Goal: Information Seeking & Learning: Learn about a topic

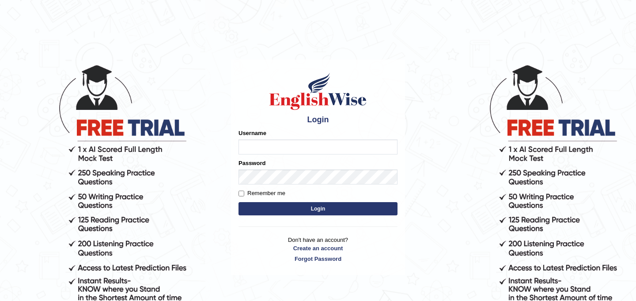
click at [260, 149] on input "Username" at bounding box center [318, 147] width 159 height 15
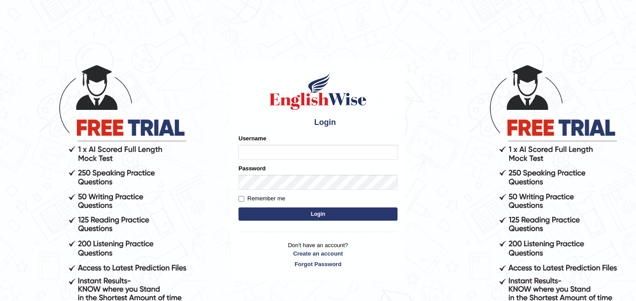
type input "JyotiJ"
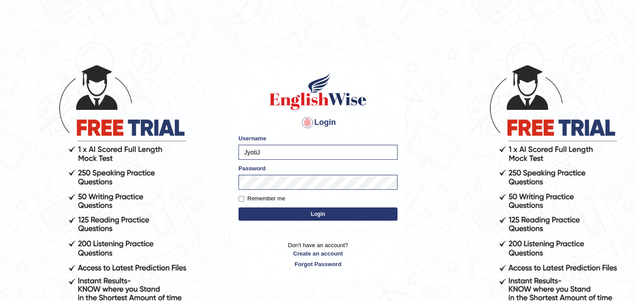
click at [301, 214] on button "Login" at bounding box center [318, 214] width 159 height 13
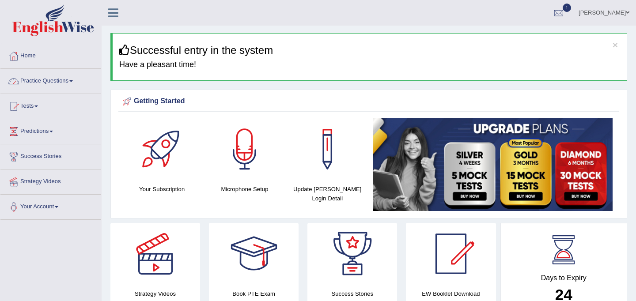
click at [57, 84] on link "Practice Questions" at bounding box center [50, 80] width 101 height 22
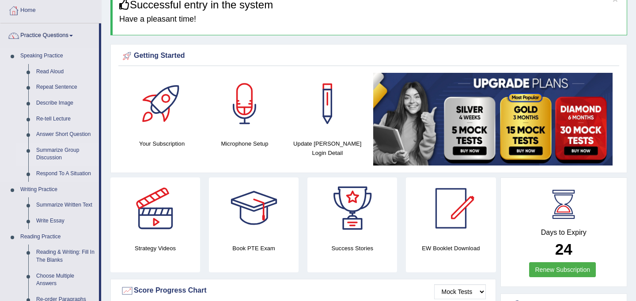
scroll to position [47, 0]
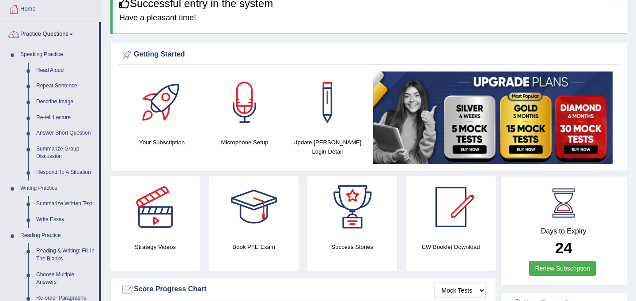
click at [62, 204] on link "Summarize Written Text" at bounding box center [65, 204] width 67 height 16
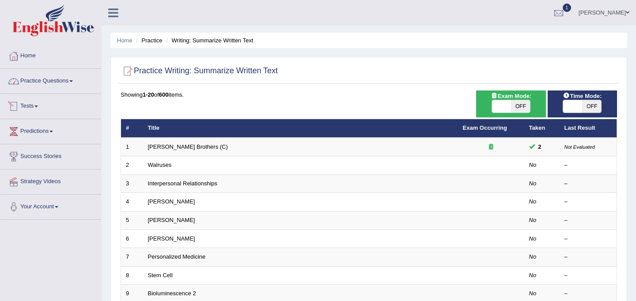
click at [62, 74] on link "Practice Questions" at bounding box center [50, 80] width 101 height 22
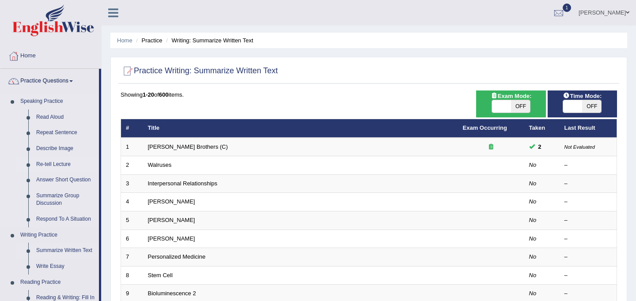
scroll to position [52, 0]
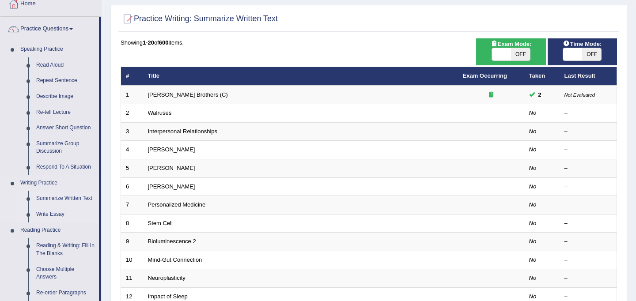
click at [55, 213] on link "Write Essay" at bounding box center [65, 215] width 67 height 16
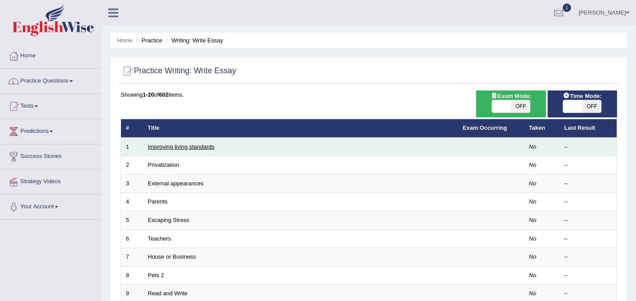
click at [190, 150] on link "Improving living standards" at bounding box center [181, 147] width 67 height 7
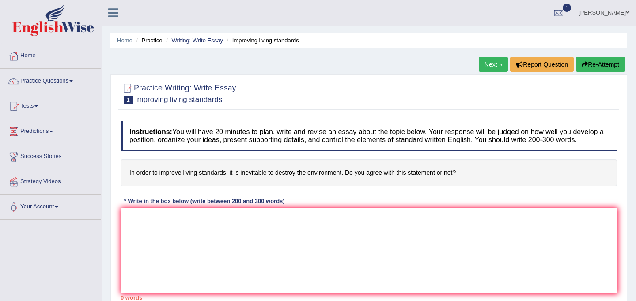
click at [209, 251] on textarea at bounding box center [369, 251] width 497 height 86
click at [219, 252] on textarea "To enrich screen reader interactions, please activate Accessibility in Grammarl…" at bounding box center [369, 251] width 497 height 86
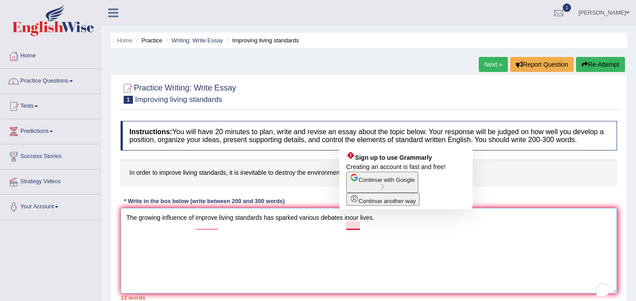
click at [351, 227] on textarea "The growing influence of improve living standards has sparked various debates i…" at bounding box center [369, 251] width 497 height 86
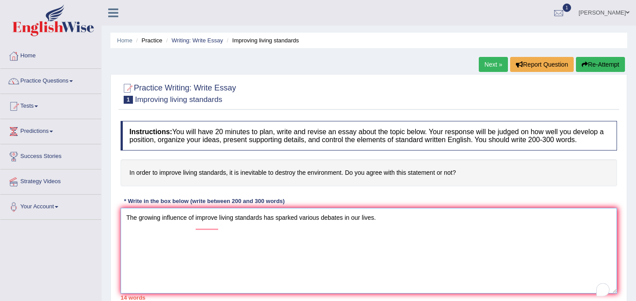
click at [394, 225] on textarea "The growing influence of improve living standards has sparked various debates i…" at bounding box center [369, 251] width 497 height 86
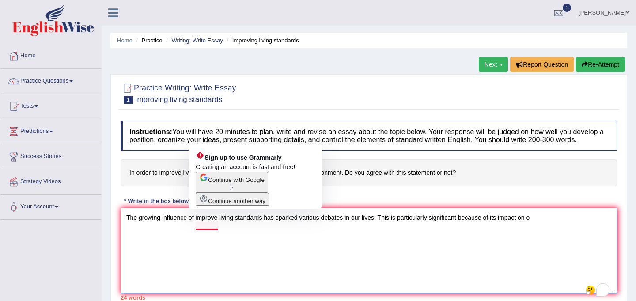
click at [212, 228] on textarea "The growing influence of improve living standards has sparked various debates i…" at bounding box center [369, 251] width 497 height 86
click at [218, 226] on textarea "The growing influence of improve living standards has sparked various debates i…" at bounding box center [369, 251] width 497 height 86
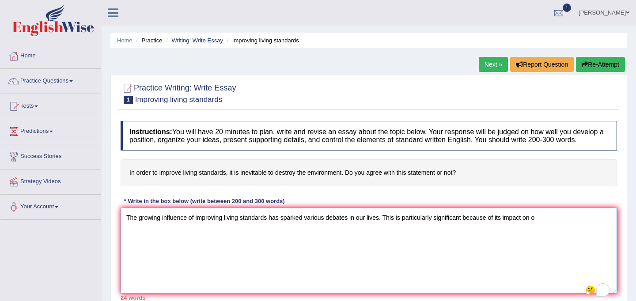
click at [544, 228] on textarea "The growing influence of improving living standards has sparked various debates…" at bounding box center [369, 251] width 497 height 86
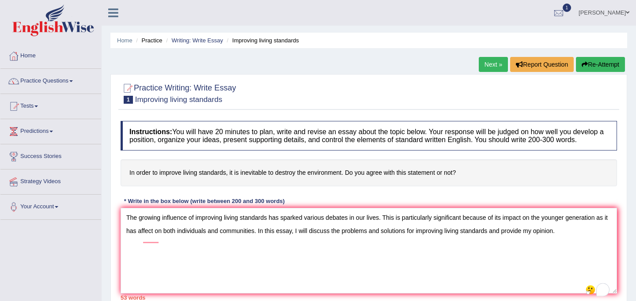
click at [385, 184] on h4 "In order to improve living standards, it is inevitable to destroy the environme…" at bounding box center [369, 173] width 497 height 27
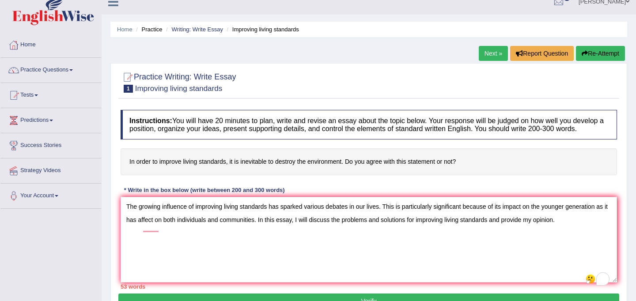
scroll to position [11, 0]
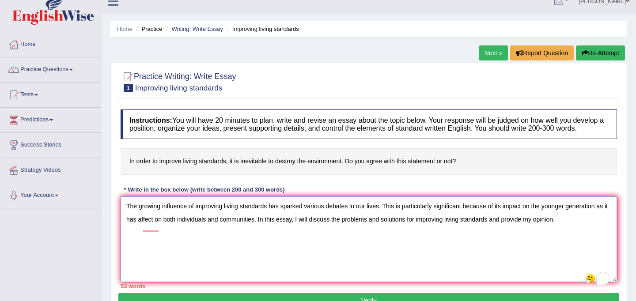
click at [270, 213] on textarea "The growing influence of improving living standards has sparked various debates…" at bounding box center [369, 240] width 497 height 86
click at [270, 213] on textarea "The growing influence of improving living standards on our lives has sparked va…" at bounding box center [369, 240] width 497 height 86
drag, startPoint x: 414, startPoint y: 215, endPoint x: 385, endPoint y: 214, distance: 29.6
click at [385, 214] on textarea "The growing influence of improving living standards on our lives has sparked va…" at bounding box center [369, 240] width 497 height 86
click at [404, 215] on textarea "The growing influence of improving living standards on our lives has sparked va…" at bounding box center [369, 240] width 497 height 86
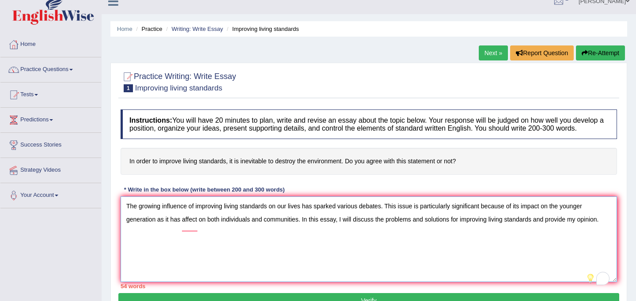
click at [200, 228] on textarea "The growing influence of improving living standards on our lives has sparked va…" at bounding box center [369, 240] width 497 height 86
click at [589, 233] on textarea "The growing influence of improving living standards on our lives has sparked va…" at bounding box center [369, 240] width 497 height 86
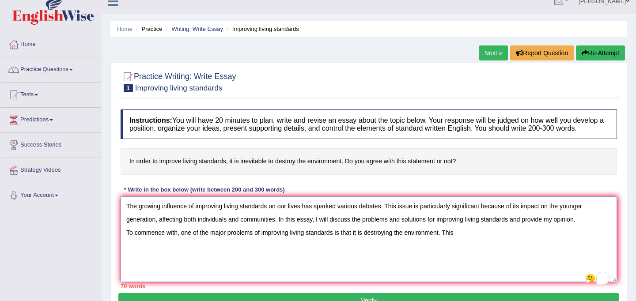
click at [270, 216] on textarea "The growing influence of improving living standards on our lives has sparked va…" at bounding box center [369, 240] width 497 height 86
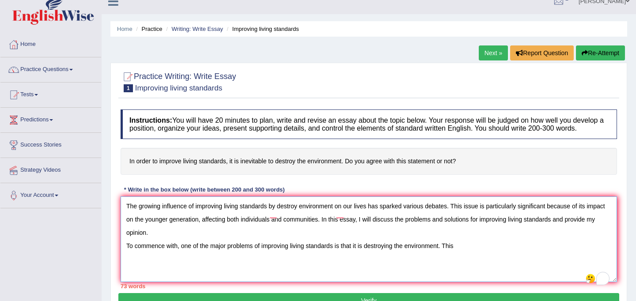
click at [299, 216] on textarea "The growing influence of improving living standards by destroy environment on o…" at bounding box center [369, 240] width 497 height 86
click at [364, 255] on textarea "The growing influence of improving living standards by destroying environment o…" at bounding box center [369, 240] width 497 height 86
click at [367, 255] on textarea "The growing influence of improving living standards by destroying environment o…" at bounding box center [369, 240] width 497 height 86
click at [422, 255] on textarea "The growing influence of improving living standards by destroying environment o…" at bounding box center [369, 240] width 497 height 86
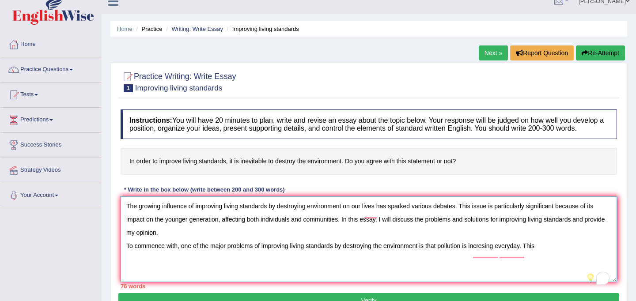
scroll to position [0, 0]
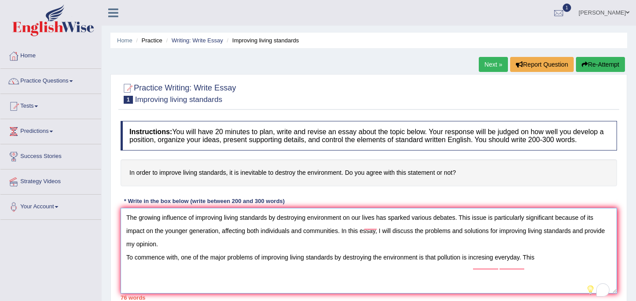
type textarea "The growing influence of improving living standards by destroying environment o…"
click at [26, 56] on link "Home" at bounding box center [50, 55] width 101 height 22
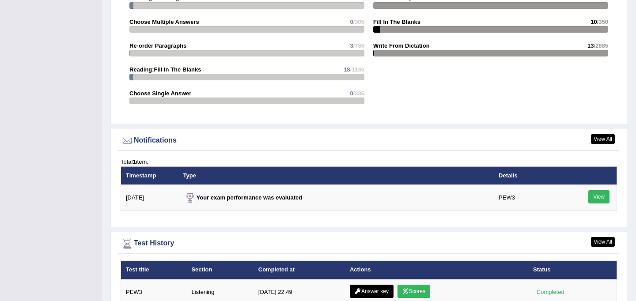
scroll to position [1050, 0]
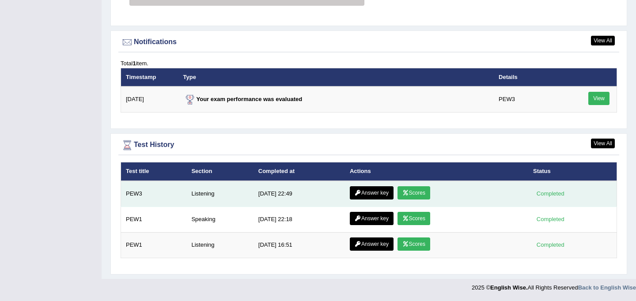
click at [420, 196] on link "Scores" at bounding box center [414, 193] width 33 height 13
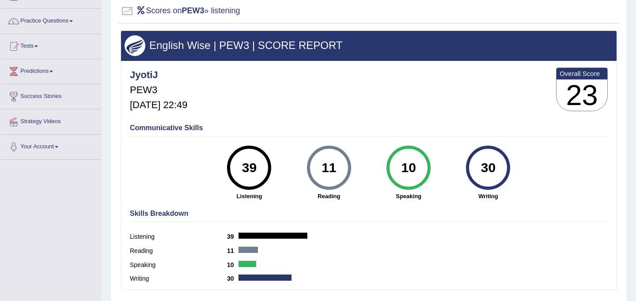
scroll to position [58, 0]
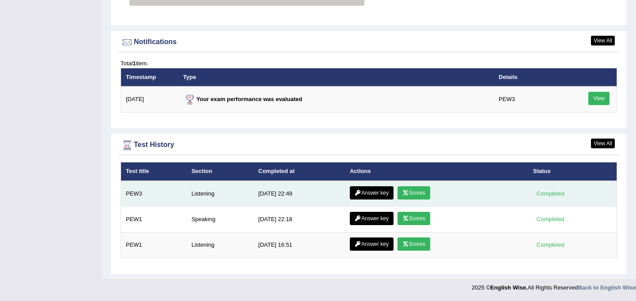
click at [366, 193] on link "Answer key" at bounding box center [372, 193] width 44 height 13
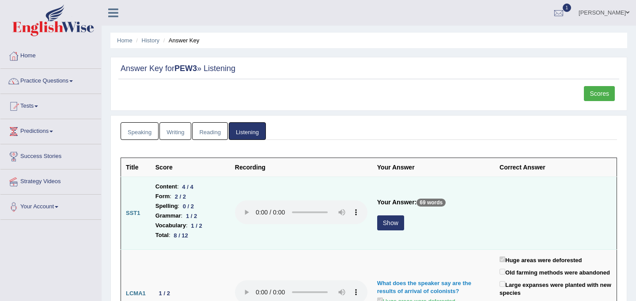
click at [396, 226] on button "Show" at bounding box center [390, 223] width 27 height 15
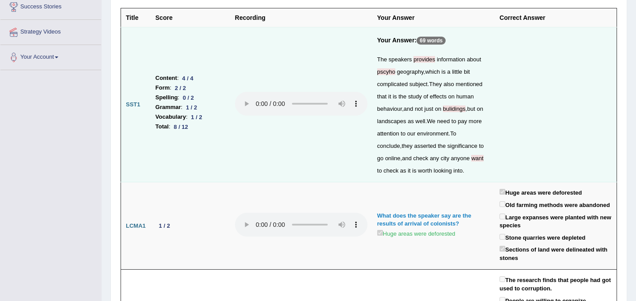
scroll to position [150, 0]
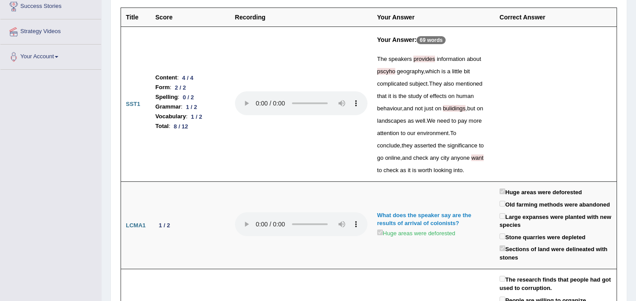
click at [388, 73] on span "pscyho" at bounding box center [386, 71] width 18 height 7
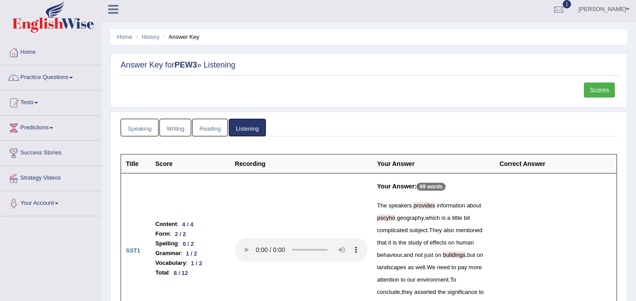
scroll to position [3, 0]
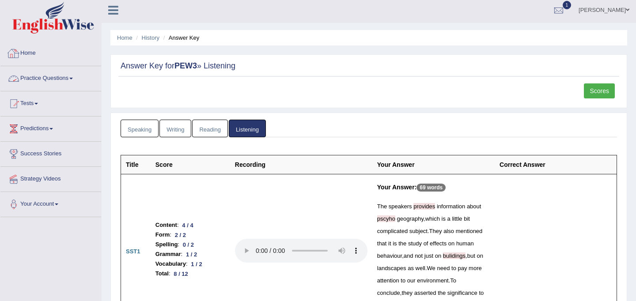
click at [69, 55] on link "Home" at bounding box center [50, 52] width 101 height 22
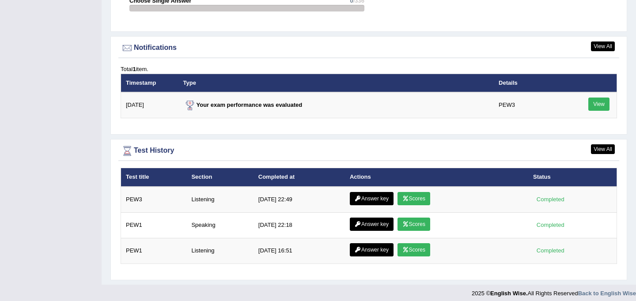
scroll to position [1050, 0]
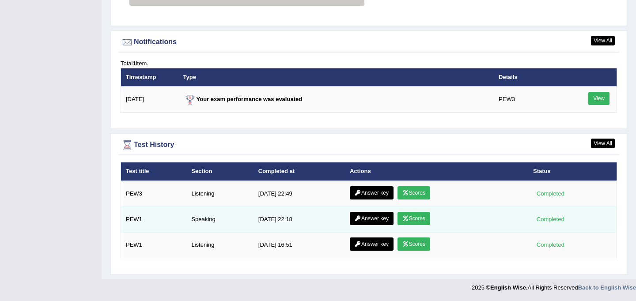
click at [407, 218] on icon at bounding box center [406, 218] width 7 height 5
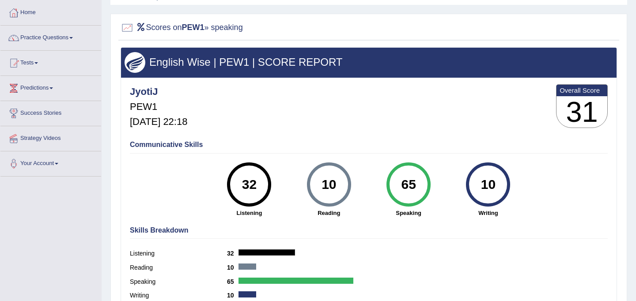
scroll to position [40, 0]
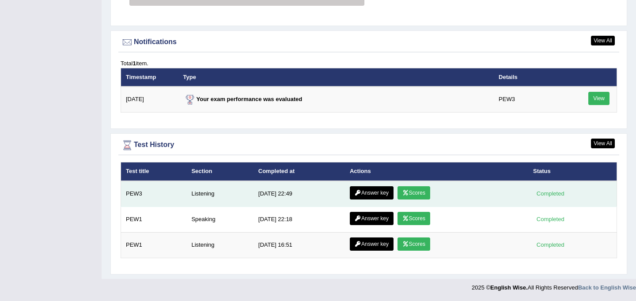
click at [410, 194] on link "Scores" at bounding box center [414, 193] width 33 height 13
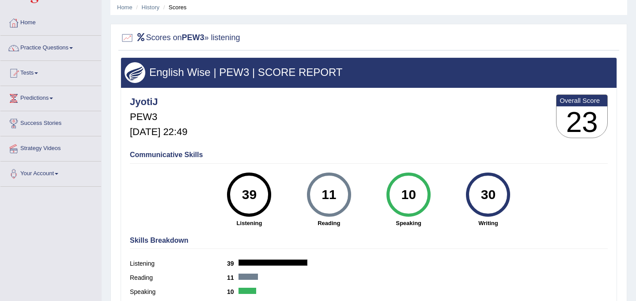
scroll to position [32, 0]
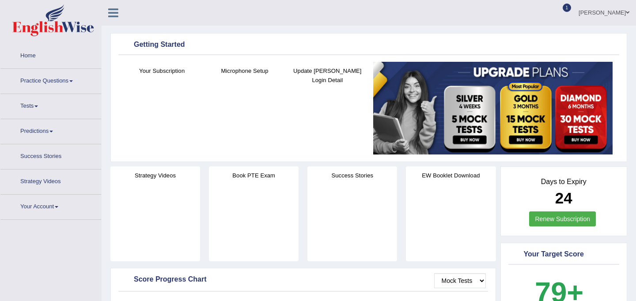
scroll to position [1050, 0]
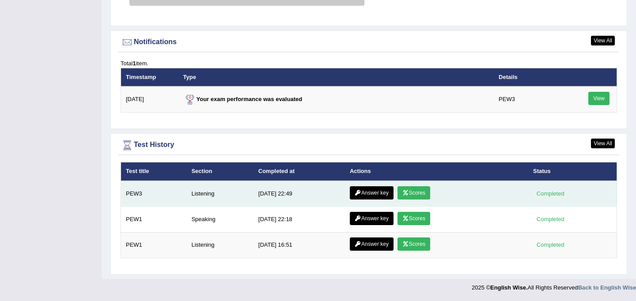
click at [410, 195] on link "Scores" at bounding box center [414, 193] width 33 height 13
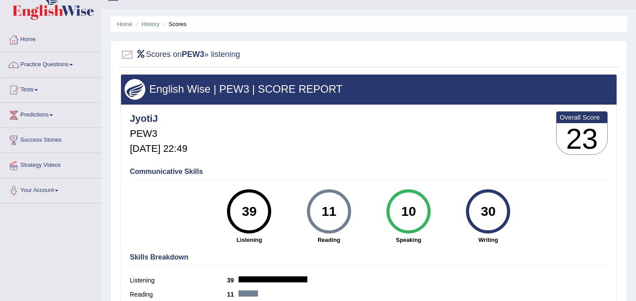
scroll to position [19, 0]
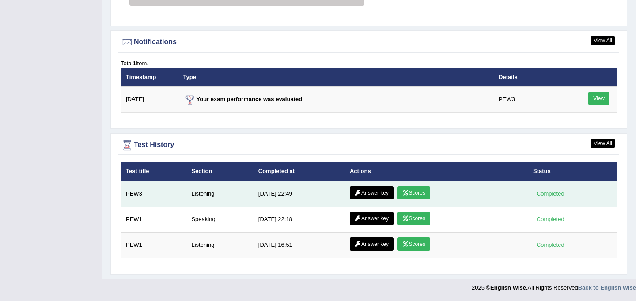
click at [411, 192] on link "Scores" at bounding box center [414, 193] width 33 height 13
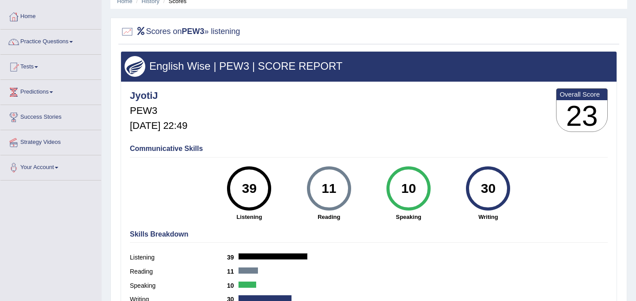
scroll to position [41, 0]
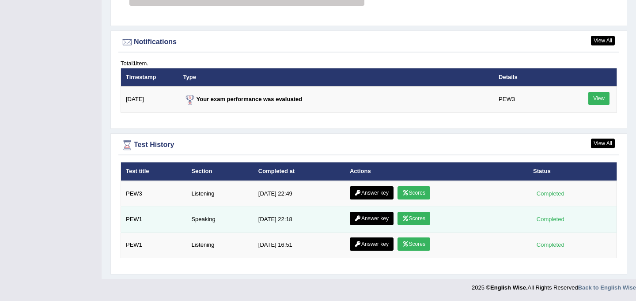
click at [411, 217] on link "Scores" at bounding box center [414, 218] width 33 height 13
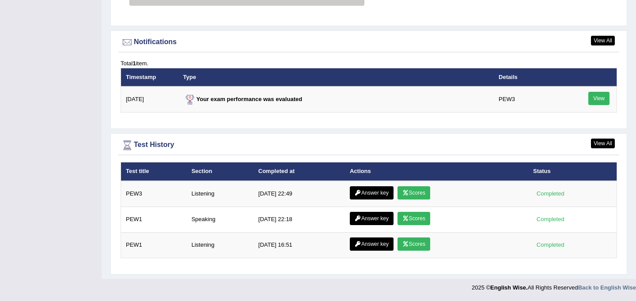
scroll to position [1050, 0]
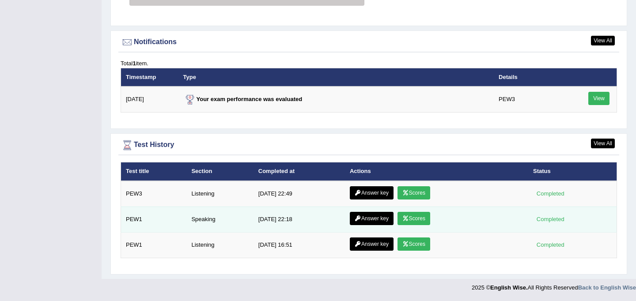
click at [376, 217] on link "Answer key" at bounding box center [372, 218] width 44 height 13
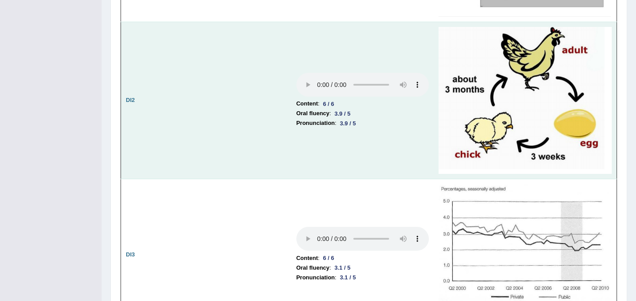
scroll to position [1319, 0]
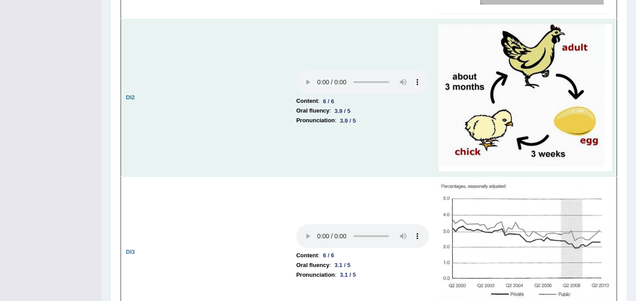
click at [307, 116] on b "Pronunciation" at bounding box center [316, 121] width 38 height 10
click at [426, 35] on td "Content : 6 / 6 Oral fluency : 3.9 / 5 Pronunciation : 3.9 / 5" at bounding box center [363, 97] width 142 height 157
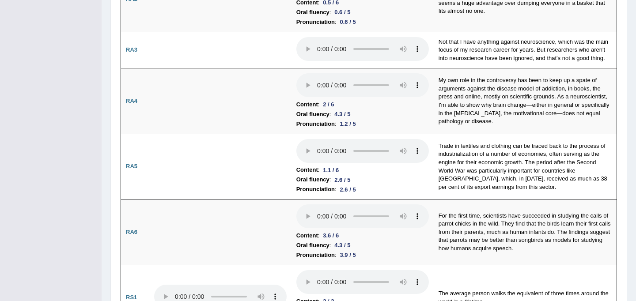
scroll to position [0, 0]
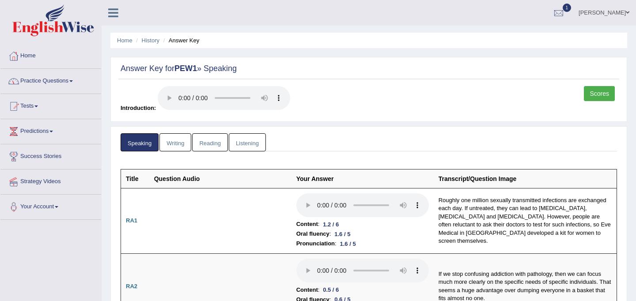
click at [50, 82] on link "Practice Questions" at bounding box center [50, 80] width 101 height 22
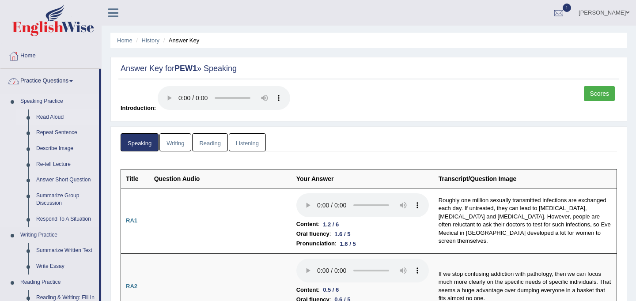
click at [49, 117] on link "Read Aloud" at bounding box center [65, 118] width 67 height 16
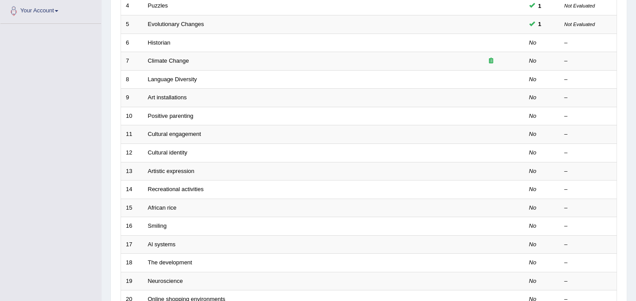
scroll to position [190, 0]
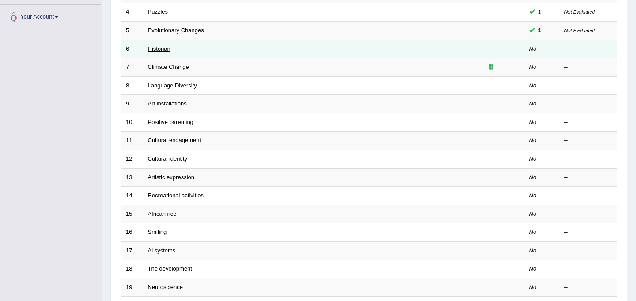
click at [160, 50] on link "Historian" at bounding box center [159, 49] width 23 height 7
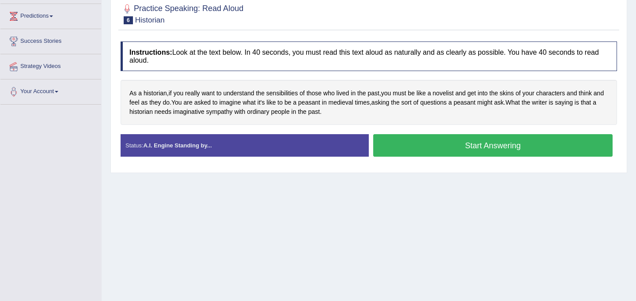
scroll to position [144, 0]
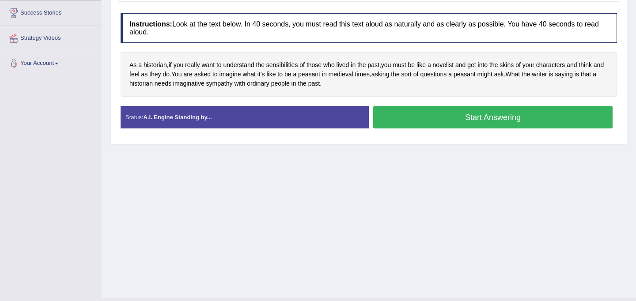
click at [475, 117] on button "Start Answering" at bounding box center [493, 117] width 240 height 23
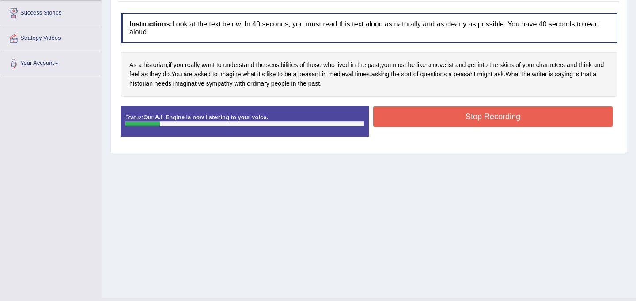
click at [475, 117] on button "Stop Recording" at bounding box center [493, 117] width 240 height 20
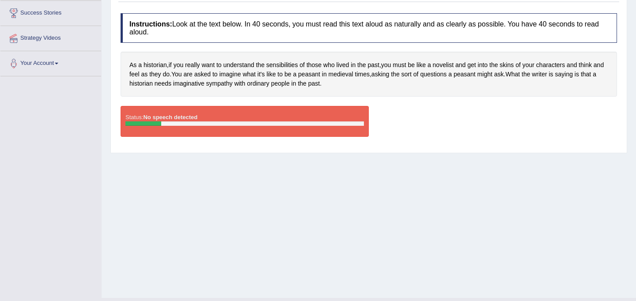
click at [458, 122] on div "Status: No speech detected Start Answering Stop Recording" at bounding box center [369, 126] width 497 height 40
click at [423, 178] on div "Home Practice Speaking: Read Aloud Historian * Remember to use the device AirPo…" at bounding box center [369, 77] width 535 height 442
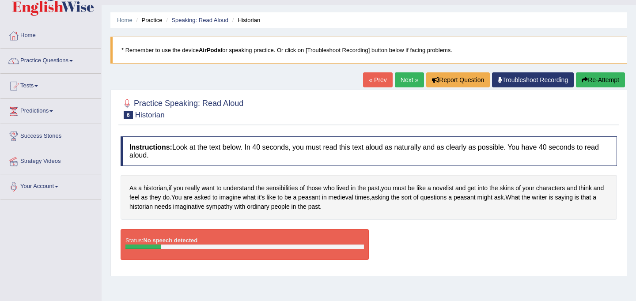
scroll to position [0, 0]
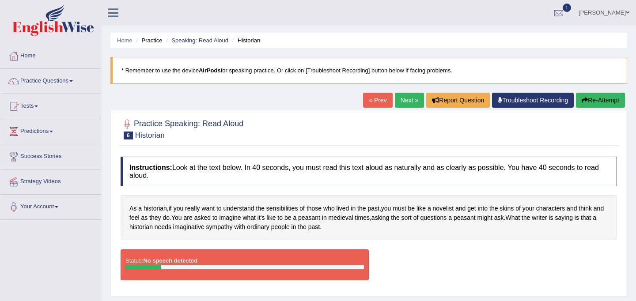
click at [604, 102] on button "Re-Attempt" at bounding box center [600, 100] width 49 height 15
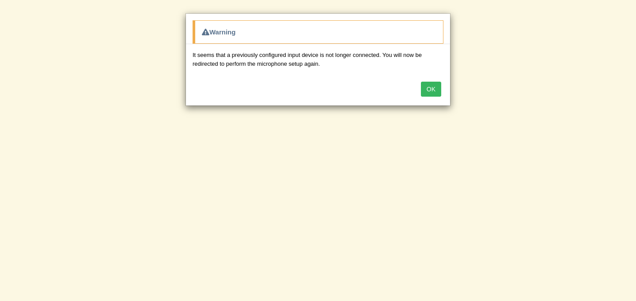
click at [434, 86] on button "OK" at bounding box center [431, 89] width 20 height 15
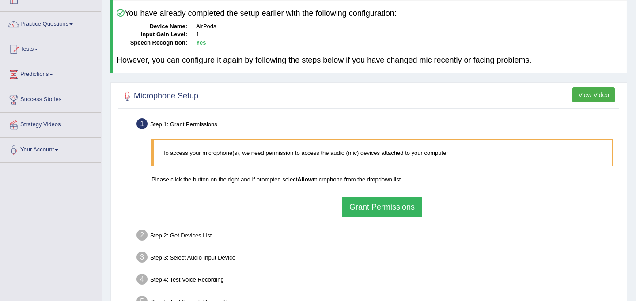
scroll to position [69, 0]
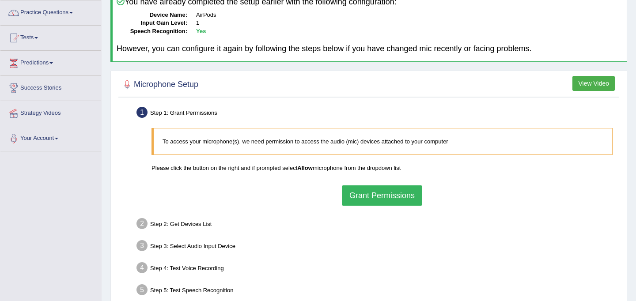
click at [377, 195] on button "Grant Permissions" at bounding box center [382, 196] width 80 height 20
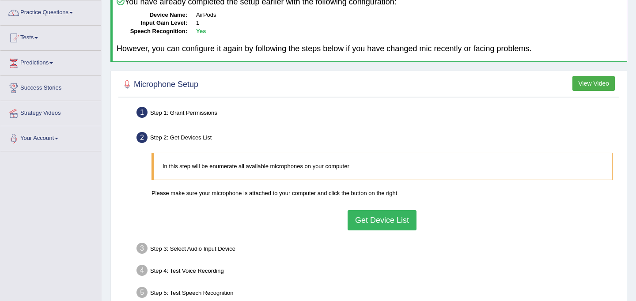
click at [373, 218] on button "Get Device List" at bounding box center [382, 220] width 69 height 20
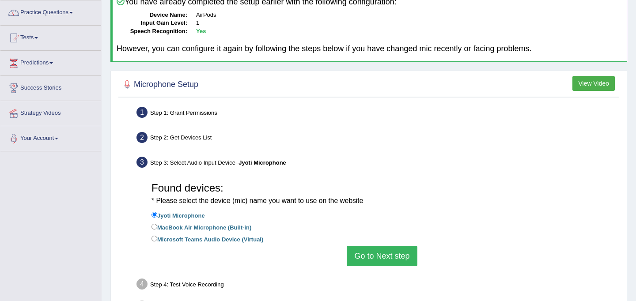
click at [227, 228] on label "MacBook Air Microphone (Built-in)" at bounding box center [202, 227] width 100 height 10
click at [157, 228] on input "MacBook Air Microphone (Built-in)" at bounding box center [155, 227] width 6 height 6
radio input "true"
click at [375, 256] on button "Go to Next step" at bounding box center [382, 256] width 70 height 20
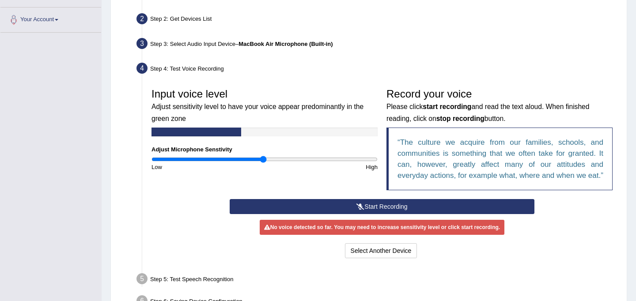
scroll to position [254, 0]
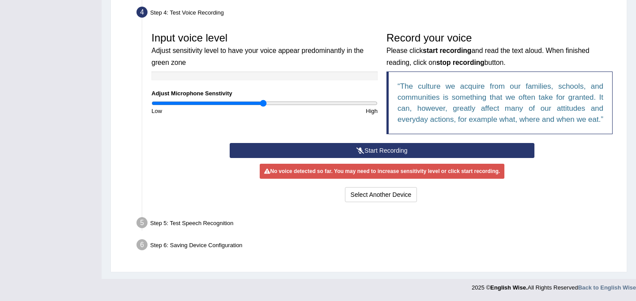
click at [379, 152] on button "Start Recording" at bounding box center [382, 150] width 305 height 15
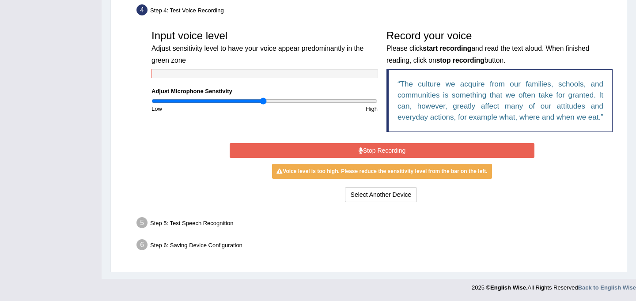
click at [379, 152] on button "Stop Recording" at bounding box center [382, 150] width 305 height 15
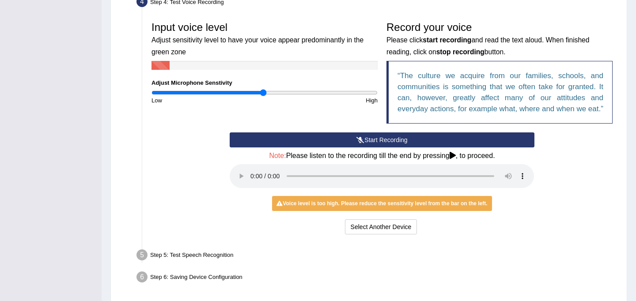
click at [379, 148] on button "Start Recording" at bounding box center [382, 140] width 305 height 15
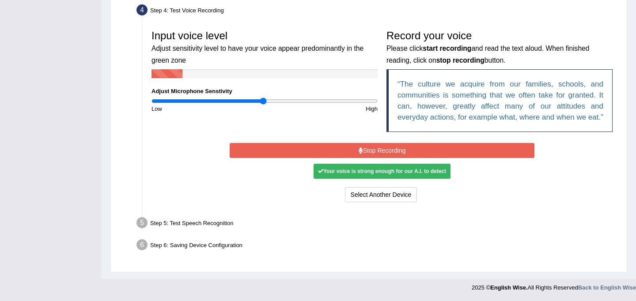
click at [379, 151] on button "Stop Recording" at bounding box center [382, 150] width 305 height 15
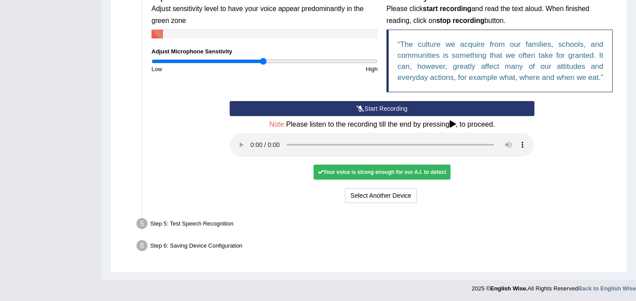
scroll to position [297, 0]
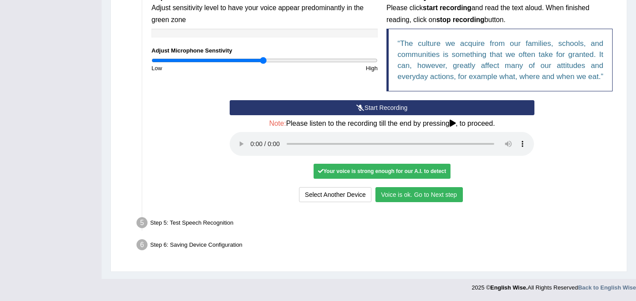
click at [432, 198] on button "Voice is ok. Go to Next step" at bounding box center [420, 194] width 88 height 15
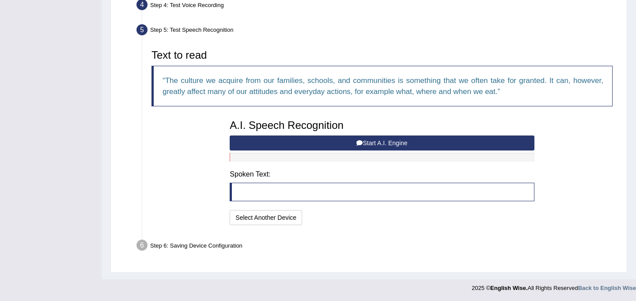
scroll to position [251, 0]
click at [402, 140] on button "Start A.I. Engine" at bounding box center [382, 143] width 305 height 15
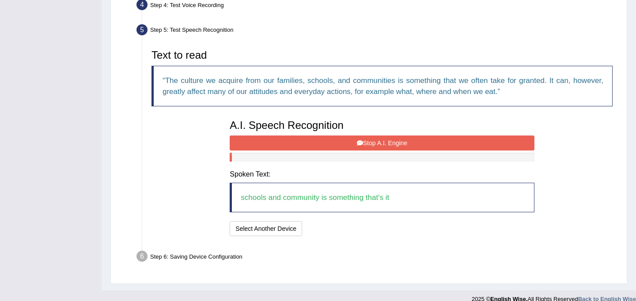
scroll to position [262, 0]
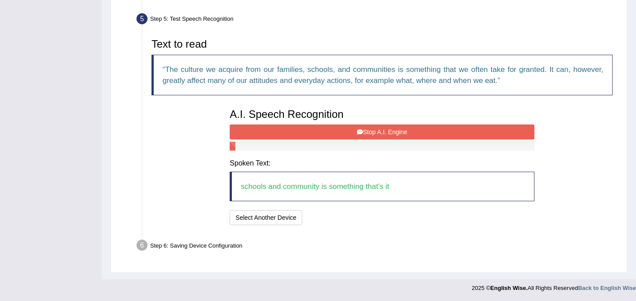
click at [411, 131] on button "Stop A.I. Engine" at bounding box center [382, 132] width 305 height 15
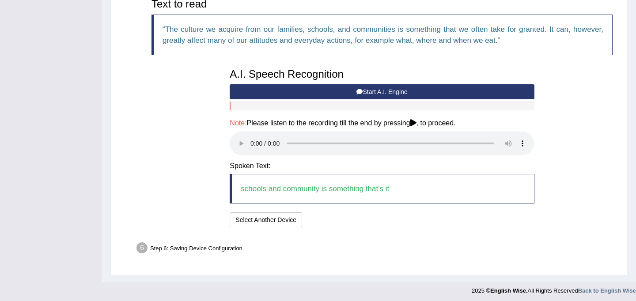
scroll to position [305, 0]
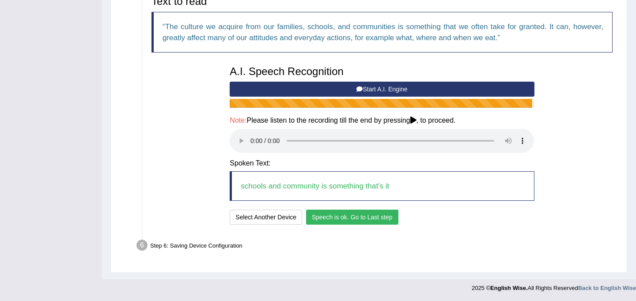
click at [358, 218] on button "Speech is ok. Go to Last step" at bounding box center [352, 217] width 92 height 15
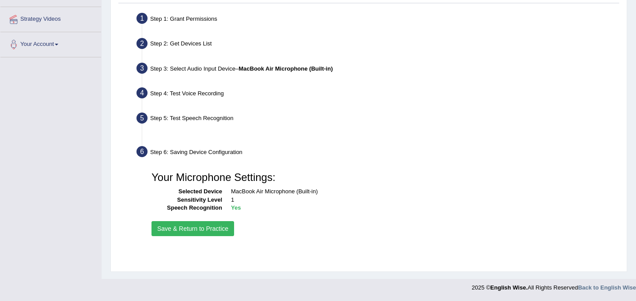
scroll to position [163, 0]
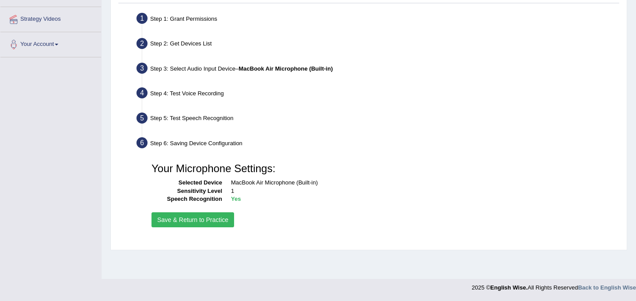
click at [204, 219] on button "Save & Return to Practice" at bounding box center [193, 220] width 83 height 15
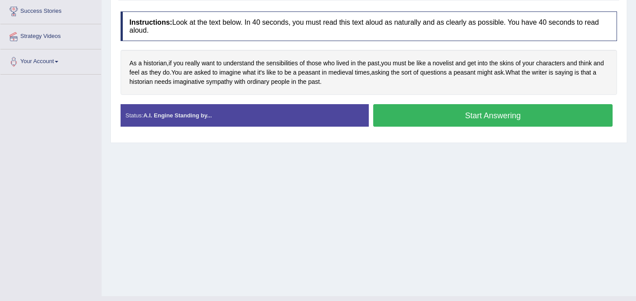
scroll to position [146, 0]
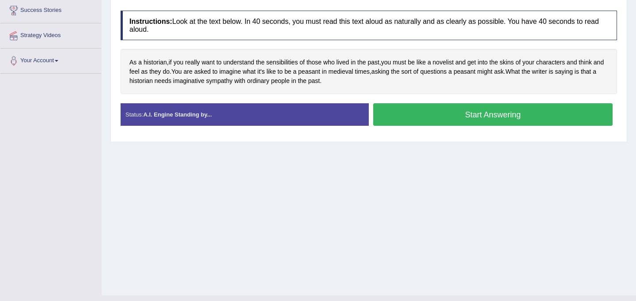
click at [437, 111] on button "Start Answering" at bounding box center [493, 114] width 240 height 23
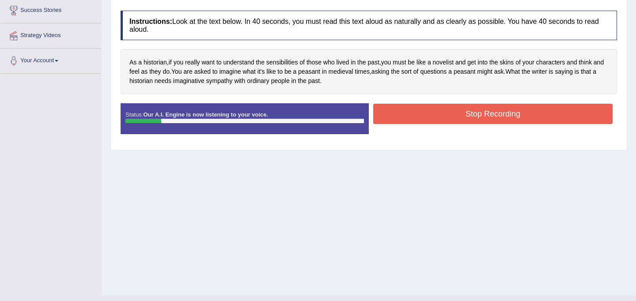
click at [437, 111] on button "Stop Recording" at bounding box center [493, 114] width 240 height 20
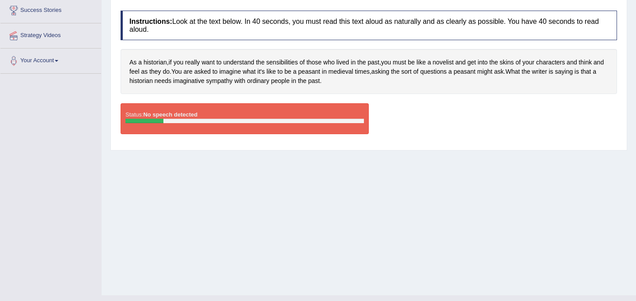
click at [440, 162] on div "Home Practice Speaking: Read Aloud Historian * Remember to use the device MacBo…" at bounding box center [369, 75] width 535 height 442
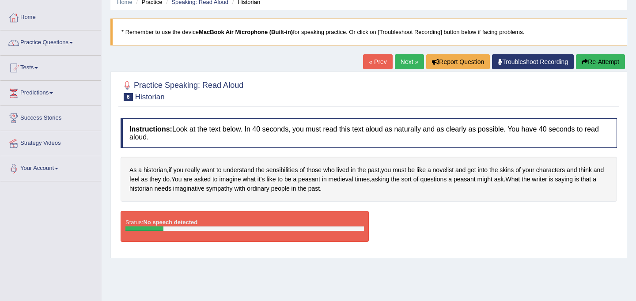
scroll to position [0, 0]
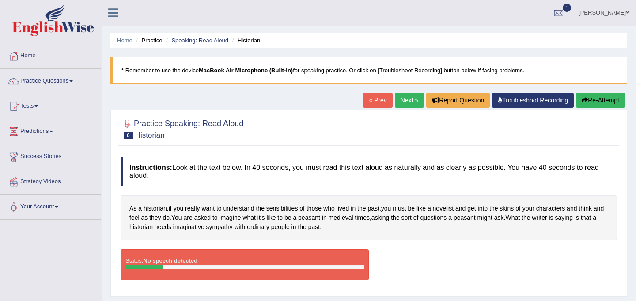
click at [602, 96] on button "Re-Attempt" at bounding box center [600, 100] width 49 height 15
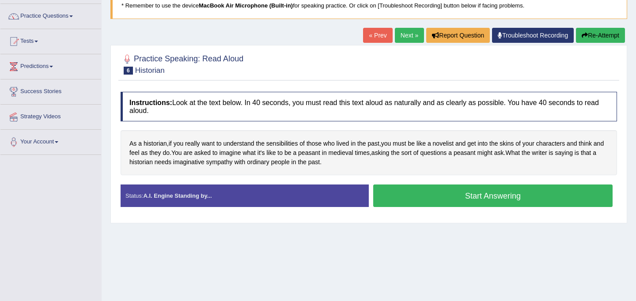
scroll to position [69, 0]
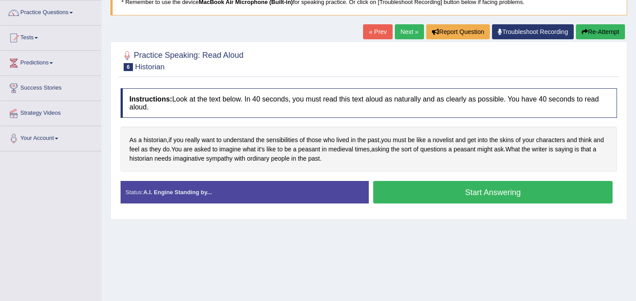
click at [429, 192] on button "Start Answering" at bounding box center [493, 192] width 240 height 23
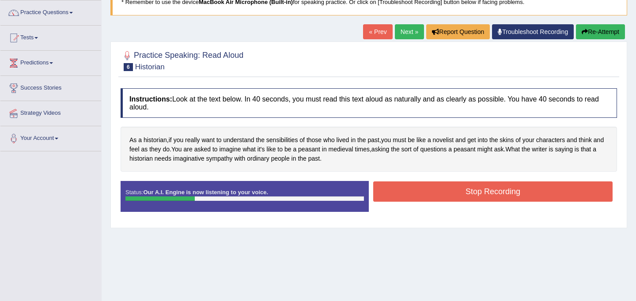
click at [466, 185] on button "Stop Recording" at bounding box center [493, 192] width 240 height 20
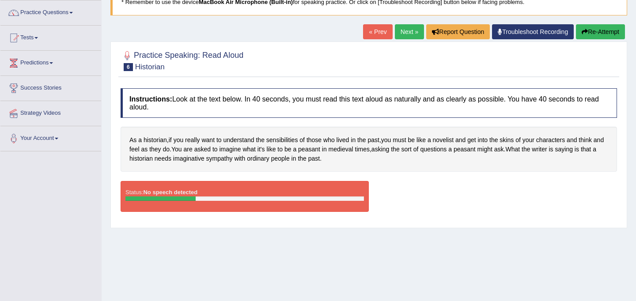
click at [593, 29] on button "Re-Attempt" at bounding box center [600, 31] width 49 height 15
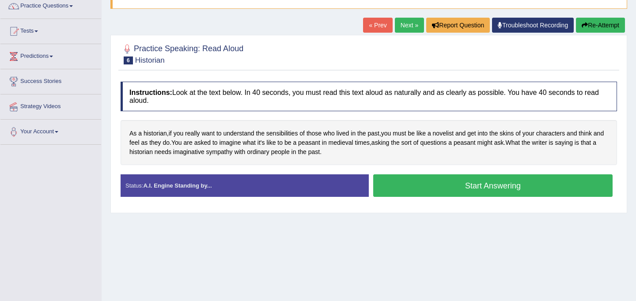
click at [482, 181] on button "Start Answering" at bounding box center [493, 186] width 240 height 23
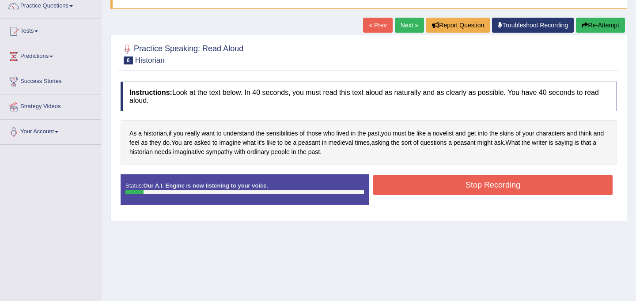
click at [462, 188] on button "Stop Recording" at bounding box center [493, 185] width 240 height 20
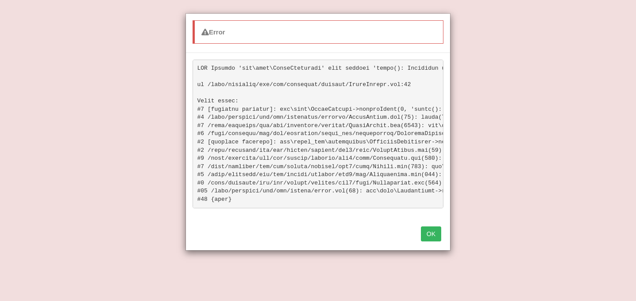
click at [438, 234] on button "OK" at bounding box center [431, 234] width 20 height 15
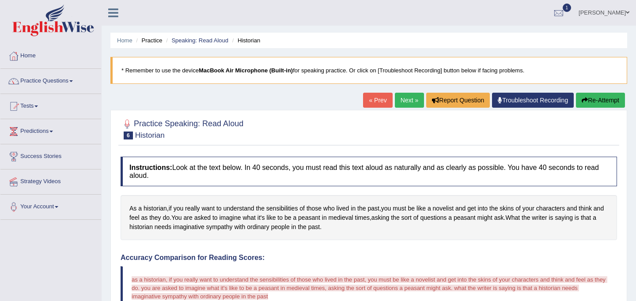
click at [592, 99] on button "Re-Attempt" at bounding box center [600, 100] width 49 height 15
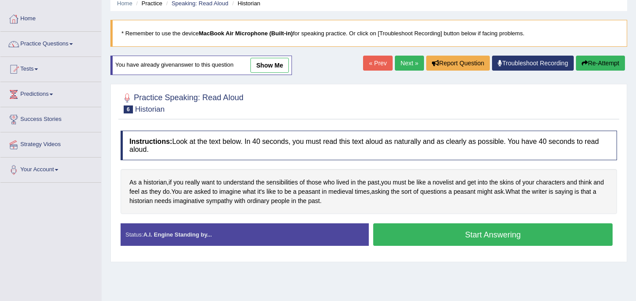
scroll to position [42, 0]
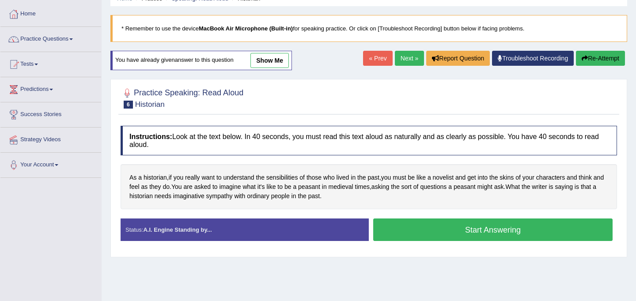
click at [449, 228] on button "Start Answering" at bounding box center [493, 230] width 240 height 23
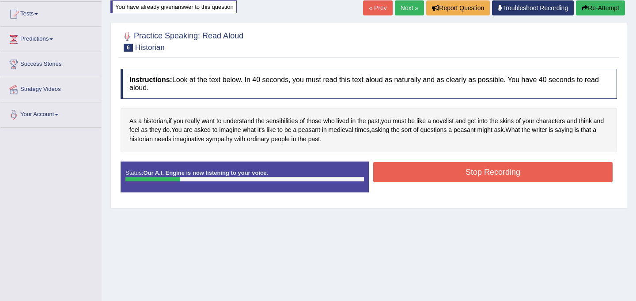
scroll to position [91, 0]
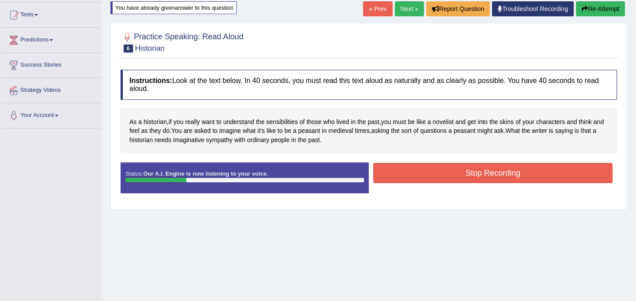
click at [454, 174] on button "Stop Recording" at bounding box center [493, 173] width 240 height 20
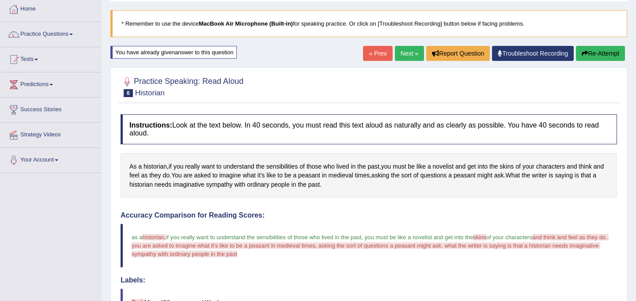
scroll to position [21, 0]
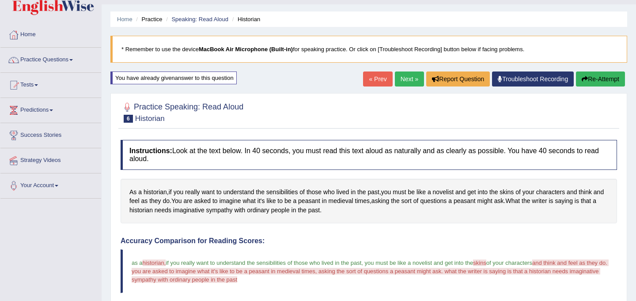
click link "Next »"
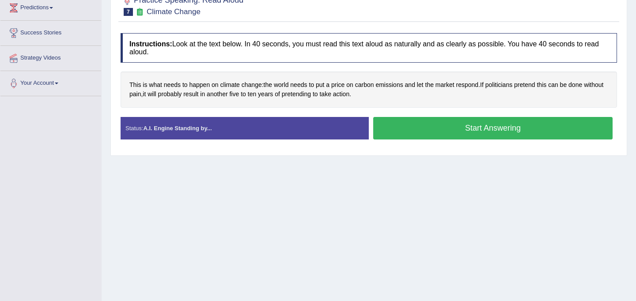
scroll to position [137, 0]
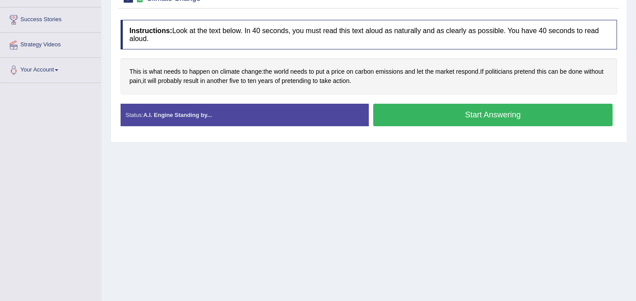
click at [442, 118] on button "Start Answering" at bounding box center [493, 115] width 240 height 23
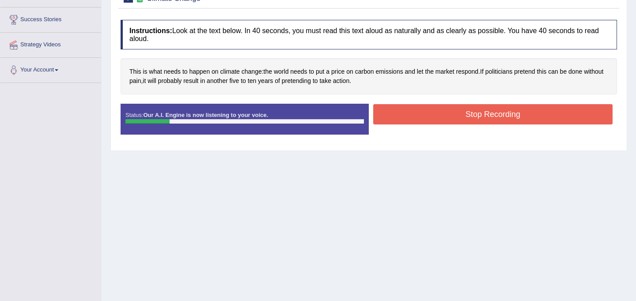
click at [472, 119] on button "Stop Recording" at bounding box center [493, 114] width 240 height 20
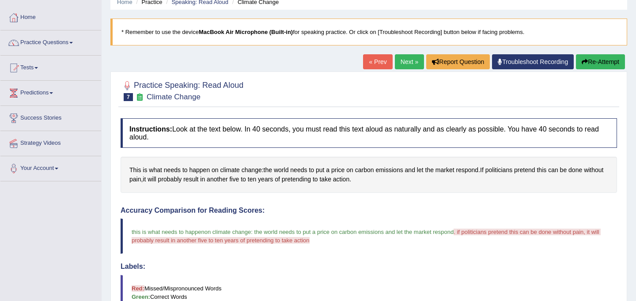
scroll to position [39, 0]
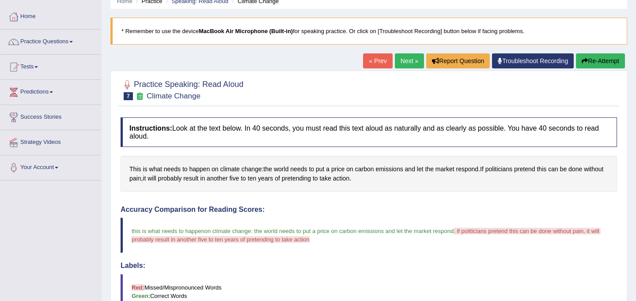
click at [404, 61] on link "Next »" at bounding box center [409, 60] width 29 height 15
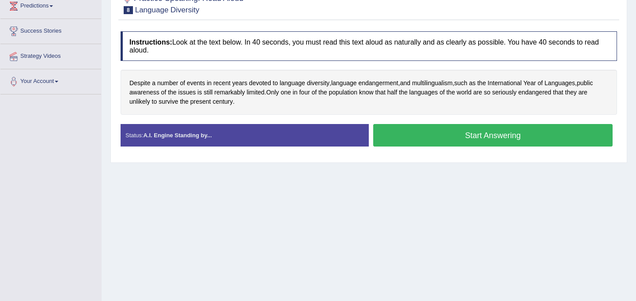
scroll to position [133, 0]
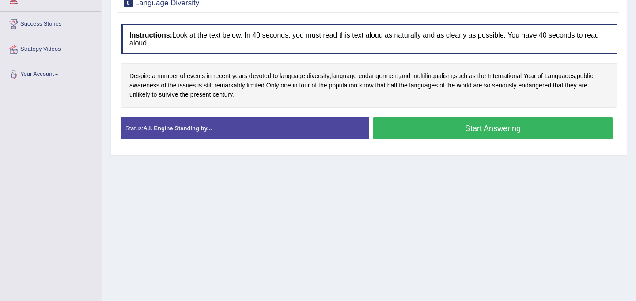
click at [449, 130] on button "Start Answering" at bounding box center [493, 128] width 240 height 23
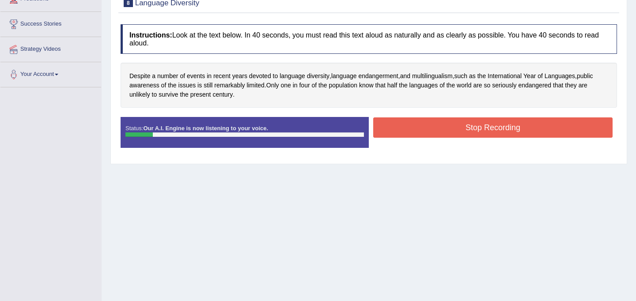
click at [449, 130] on button "Stop Recording" at bounding box center [493, 128] width 240 height 20
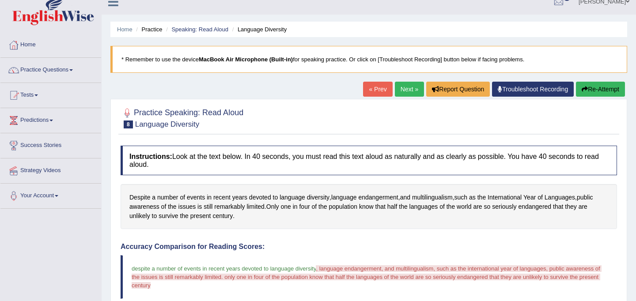
scroll to position [0, 0]
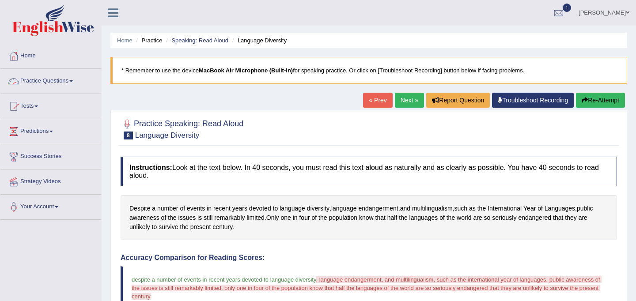
click at [73, 81] on span at bounding box center [71, 81] width 4 height 2
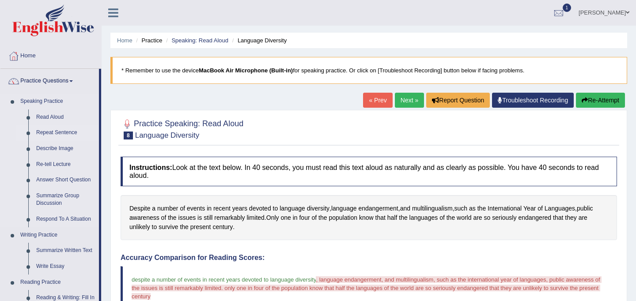
click at [68, 133] on link "Repeat Sentence" at bounding box center [65, 133] width 67 height 16
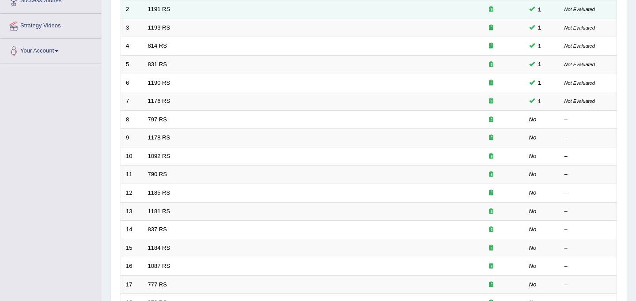
scroll to position [156, 0]
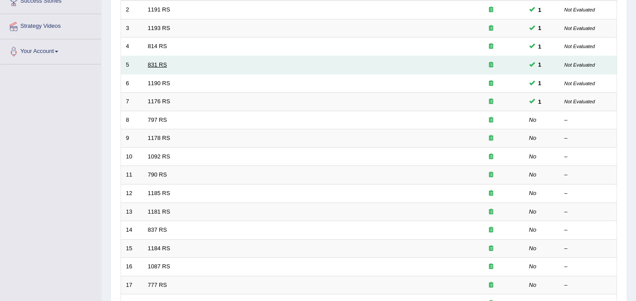
click at [162, 63] on link "831 RS" at bounding box center [157, 64] width 19 height 7
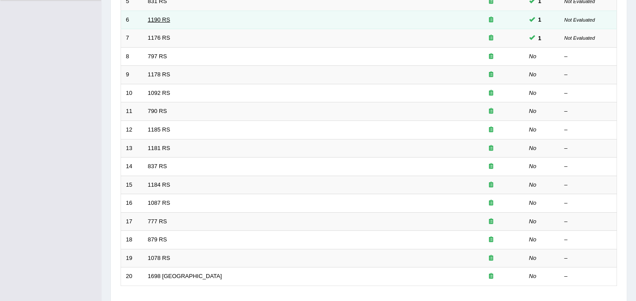
scroll to position [220, 0]
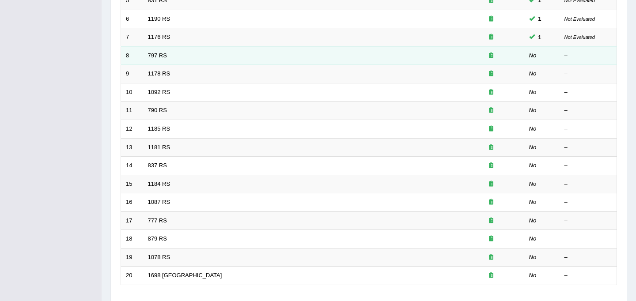
click at [150, 58] on link "797 RS" at bounding box center [157, 55] width 19 height 7
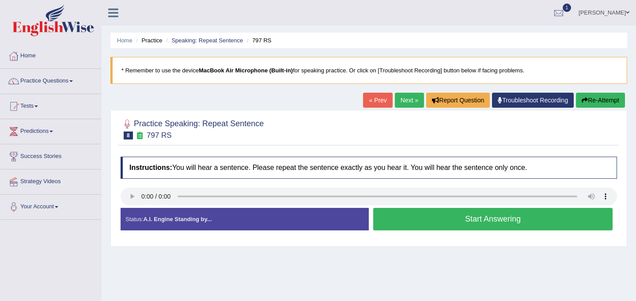
click at [427, 219] on button "Start Answering" at bounding box center [493, 219] width 240 height 23
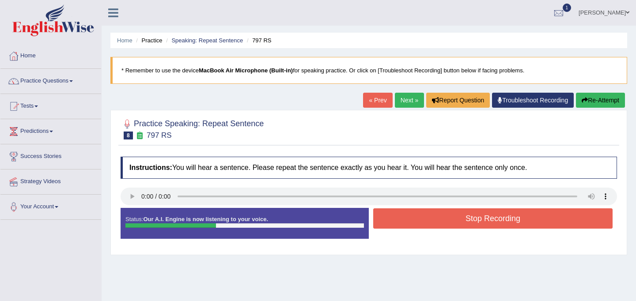
click at [427, 219] on button "Stop Recording" at bounding box center [493, 219] width 240 height 20
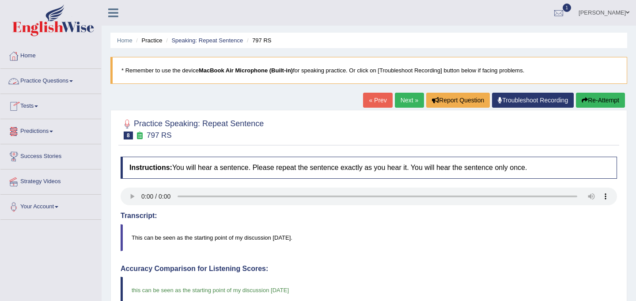
click at [61, 84] on link "Practice Questions" at bounding box center [50, 80] width 101 height 22
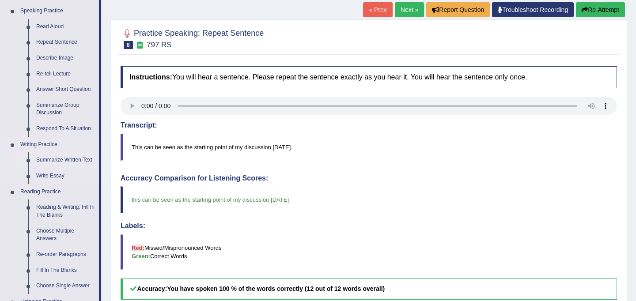
scroll to position [134, 0]
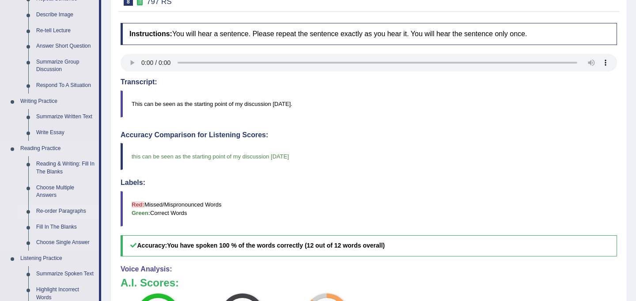
click at [65, 213] on link "Re-order Paragraphs" at bounding box center [65, 212] width 67 height 16
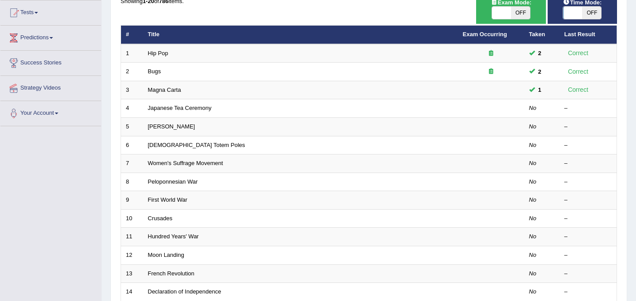
scroll to position [94, 0]
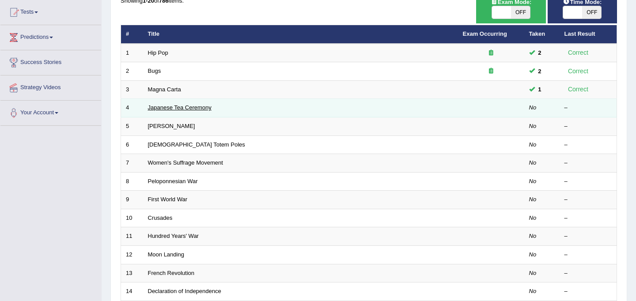
click at [169, 109] on link "Japanese Tea Ceremony" at bounding box center [180, 107] width 64 height 7
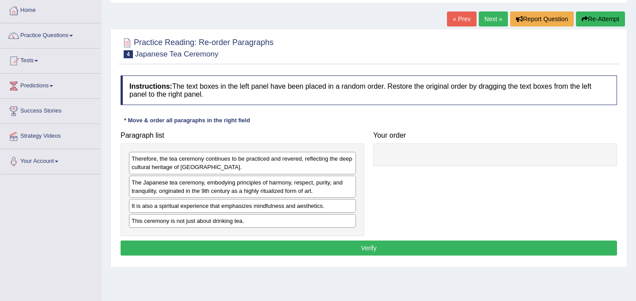
scroll to position [46, 0]
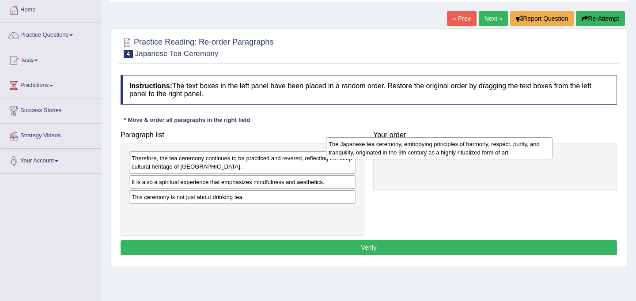
drag, startPoint x: 221, startPoint y: 188, endPoint x: 419, endPoint y: 150, distance: 201.6
click at [419, 150] on div "The Japanese tea ceremony, embodying principles of harmony, respect, purity, an…" at bounding box center [439, 148] width 227 height 22
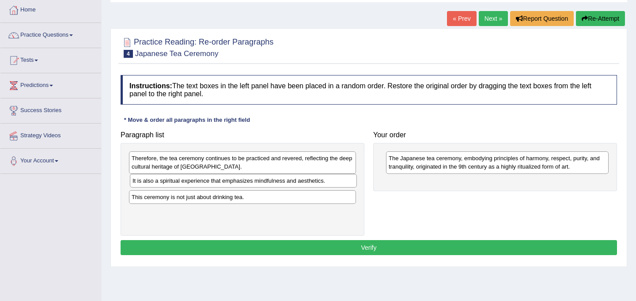
click at [210, 184] on div "It is also a spiritual experience that emphasizes mindfulness and aesthetics." at bounding box center [243, 181] width 227 height 14
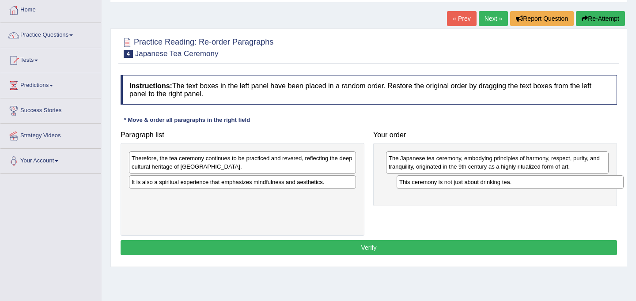
drag, startPoint x: 201, startPoint y: 200, endPoint x: 469, endPoint y: 185, distance: 268.3
click at [469, 185] on div "This ceremony is not just about drinking tea." at bounding box center [510, 182] width 227 height 14
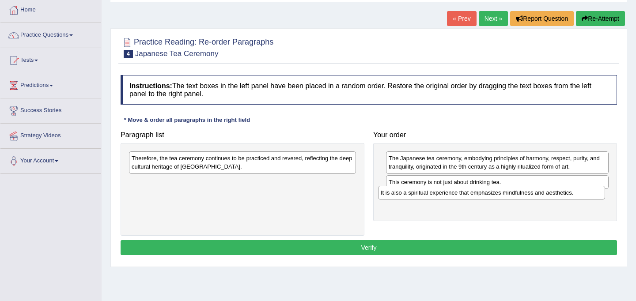
drag, startPoint x: 268, startPoint y: 184, endPoint x: 518, endPoint y: 195, distance: 249.5
click at [518, 195] on div "It is also a spiritual experience that emphasizes mindfulness and aesthetics." at bounding box center [491, 193] width 227 height 14
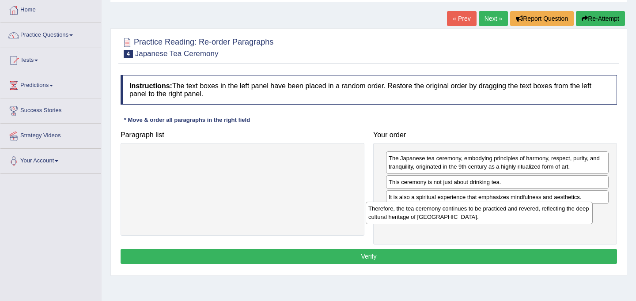
drag, startPoint x: 262, startPoint y: 163, endPoint x: 500, endPoint y: 214, distance: 243.7
click at [500, 214] on div "Therefore, the tea ceremony continues to be practiced and revered, reflecting t…" at bounding box center [479, 213] width 227 height 22
click at [418, 252] on button "Verify" at bounding box center [369, 256] width 497 height 15
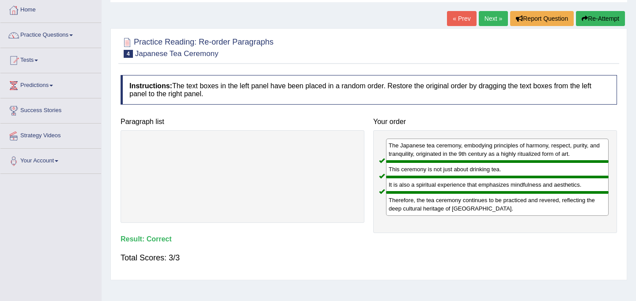
click at [490, 21] on link "Next »" at bounding box center [493, 18] width 29 height 15
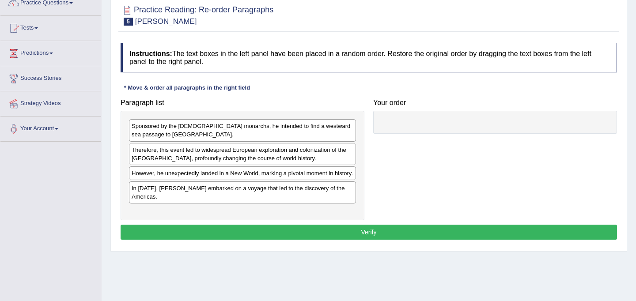
scroll to position [81, 0]
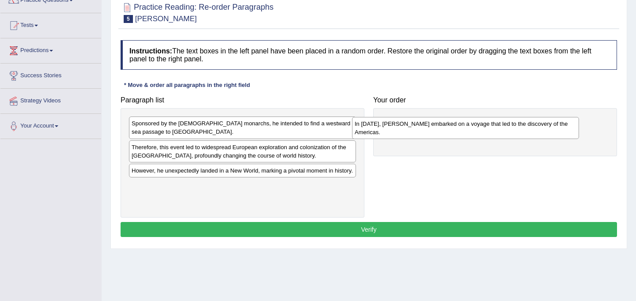
drag, startPoint x: 254, startPoint y: 197, endPoint x: 486, endPoint y: 122, distance: 243.9
click at [486, 122] on div "In [DATE], [PERSON_NAME] embarked on a voyage that led to the discovery of the …" at bounding box center [465, 128] width 227 height 22
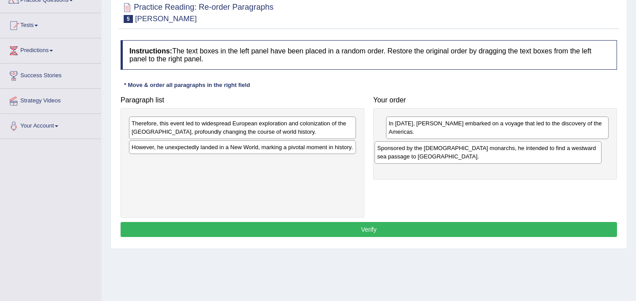
drag, startPoint x: 204, startPoint y: 128, endPoint x: 450, endPoint y: 152, distance: 247.4
click at [450, 152] on div "Sponsored by the [DEMOGRAPHIC_DATA] monarchs, he intended to find a westward se…" at bounding box center [488, 152] width 227 height 22
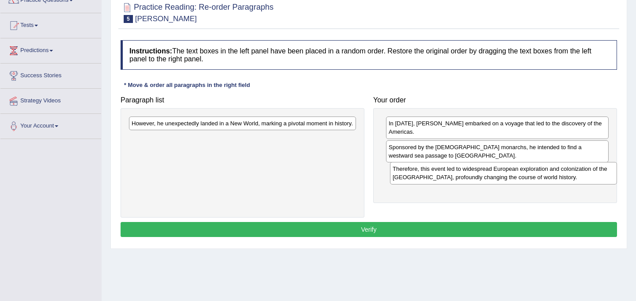
drag, startPoint x: 252, startPoint y: 131, endPoint x: 510, endPoint y: 175, distance: 261.8
click at [510, 175] on div "Therefore, this event led to widespread European exploration and colonization o…" at bounding box center [503, 173] width 227 height 22
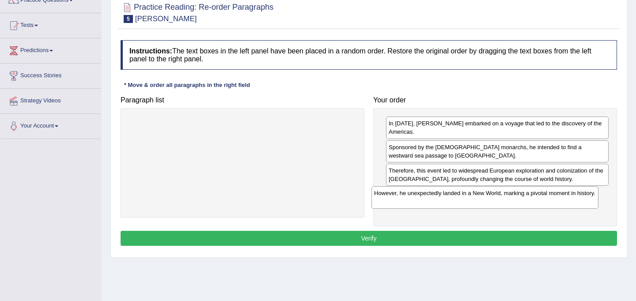
drag, startPoint x: 295, startPoint y: 132, endPoint x: 538, endPoint y: 202, distance: 252.8
click at [538, 202] on div "However, he unexpectedly landed in a New World, marking a pivotal moment in his…" at bounding box center [485, 198] width 227 height 22
click at [438, 239] on button "Verify" at bounding box center [369, 238] width 497 height 15
